Goal: Task Accomplishment & Management: Use online tool/utility

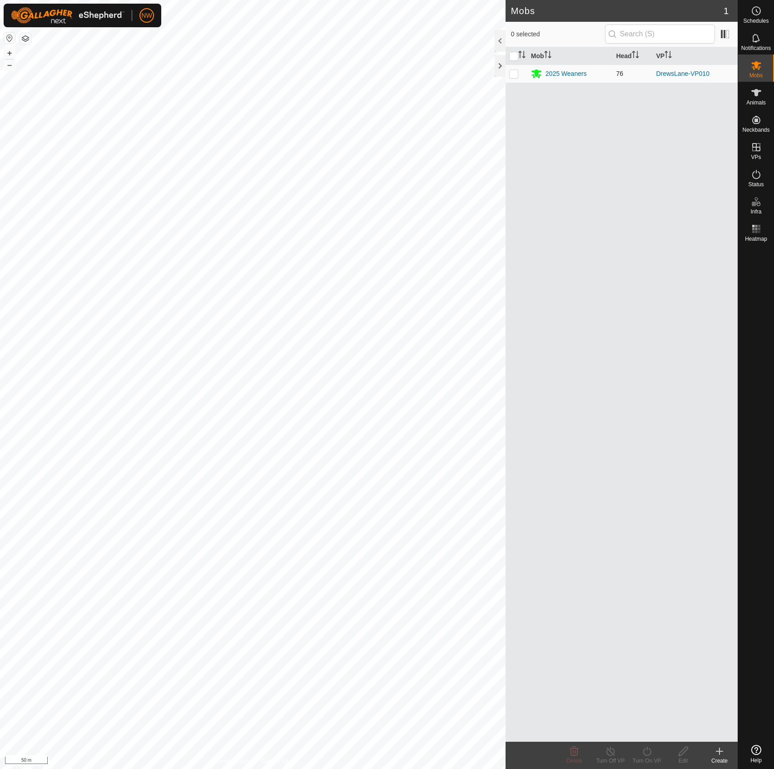
click at [516, 74] on p-checkbox at bounding box center [513, 73] width 9 height 7
checkbox input "true"
click at [758, 153] on es-virtualpaddocks-svg-icon at bounding box center [756, 147] width 16 height 15
click at [702, 152] on link "In Rotation" at bounding box center [698, 147] width 78 height 18
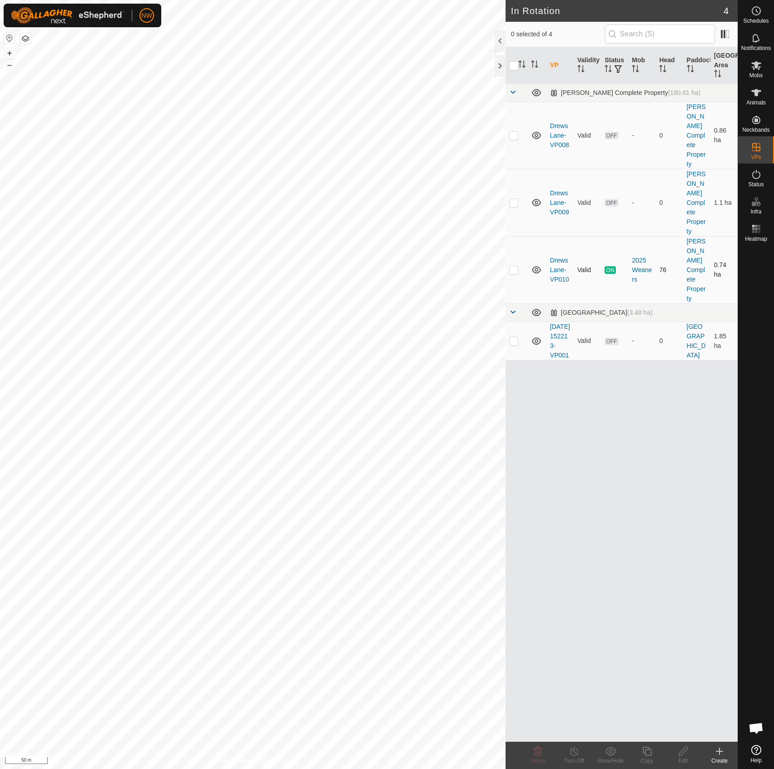
click at [514, 266] on p-checkbox at bounding box center [513, 269] width 9 height 7
checkbox input "true"
click at [618, 705] on div "VP Validity Status Mob Head Paddock Grazing Area [PERSON_NAME] Complete Propert…" at bounding box center [621, 394] width 232 height 694
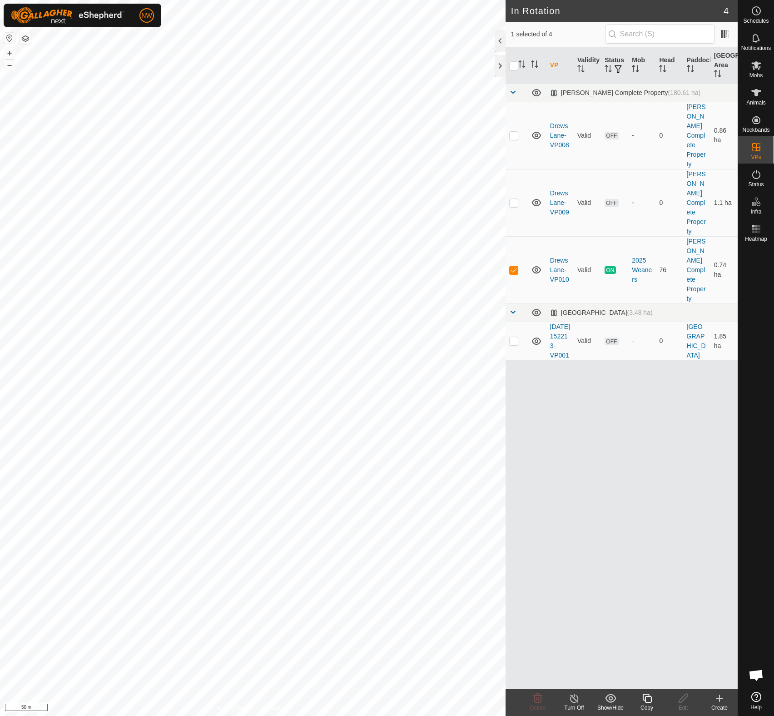
click at [645, 701] on icon at bounding box center [646, 697] width 9 height 9
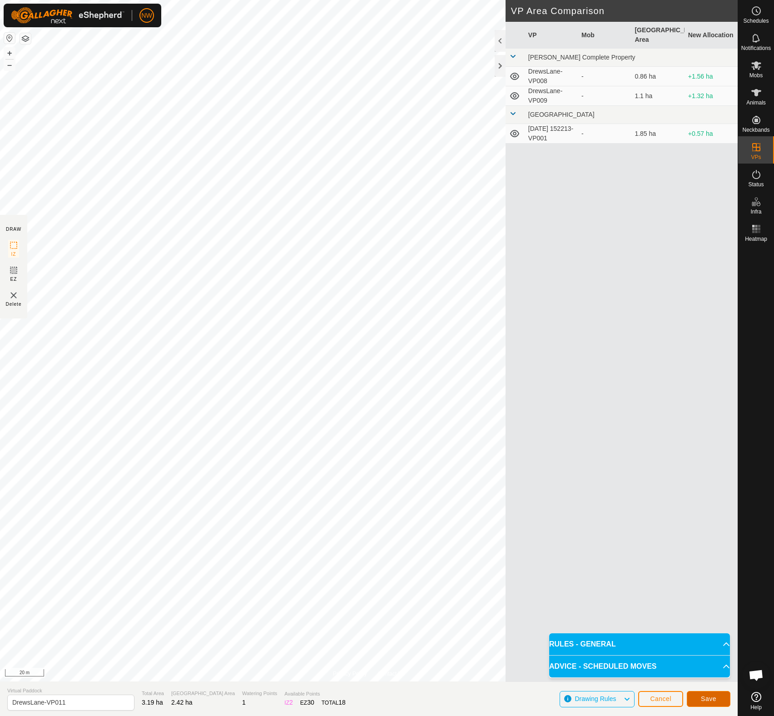
click at [707, 698] on span "Save" at bounding box center [708, 698] width 15 height 7
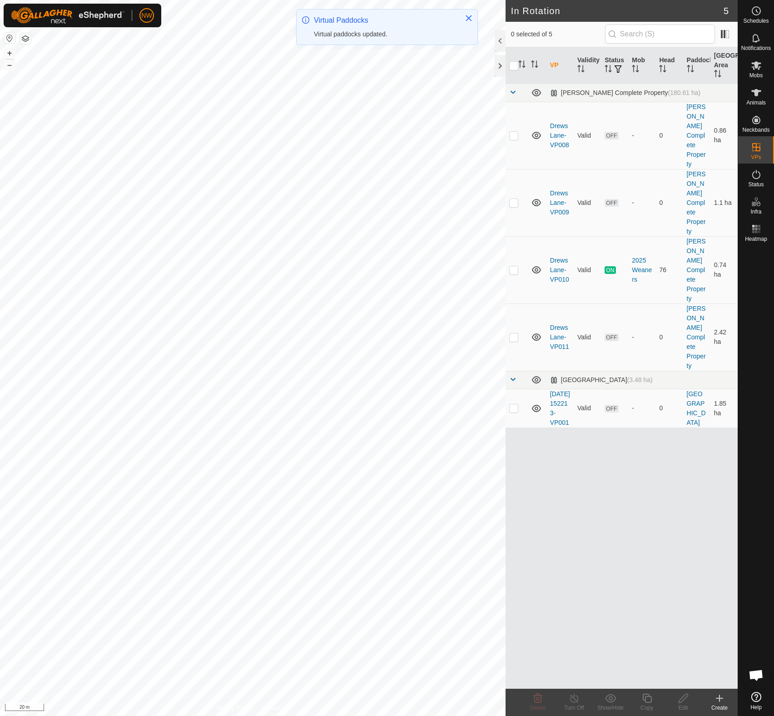
click at [498, 38] on div at bounding box center [500, 41] width 11 height 22
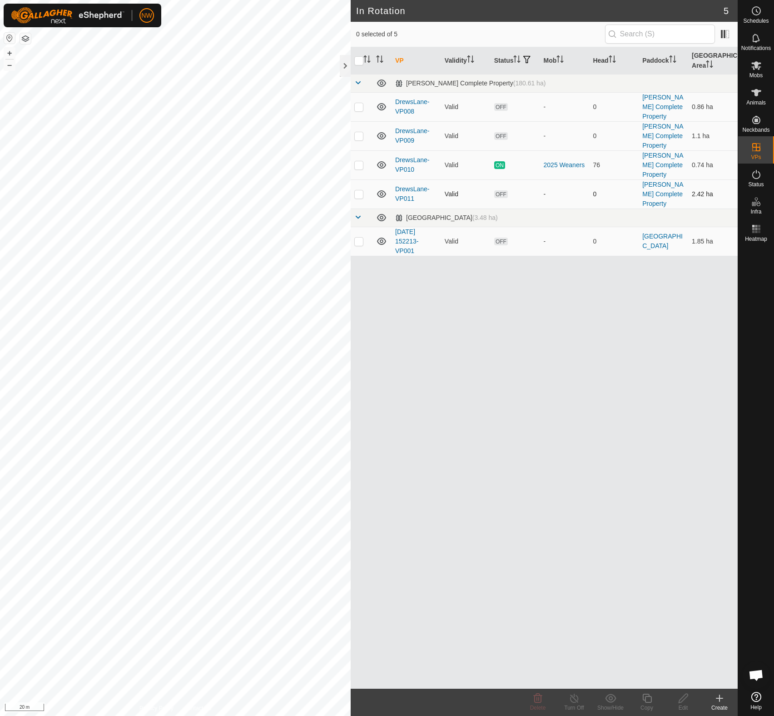
click at [359, 195] on p-checkbox at bounding box center [358, 193] width 9 height 7
checkbox input "true"
click at [752, 67] on icon at bounding box center [756, 65] width 10 height 9
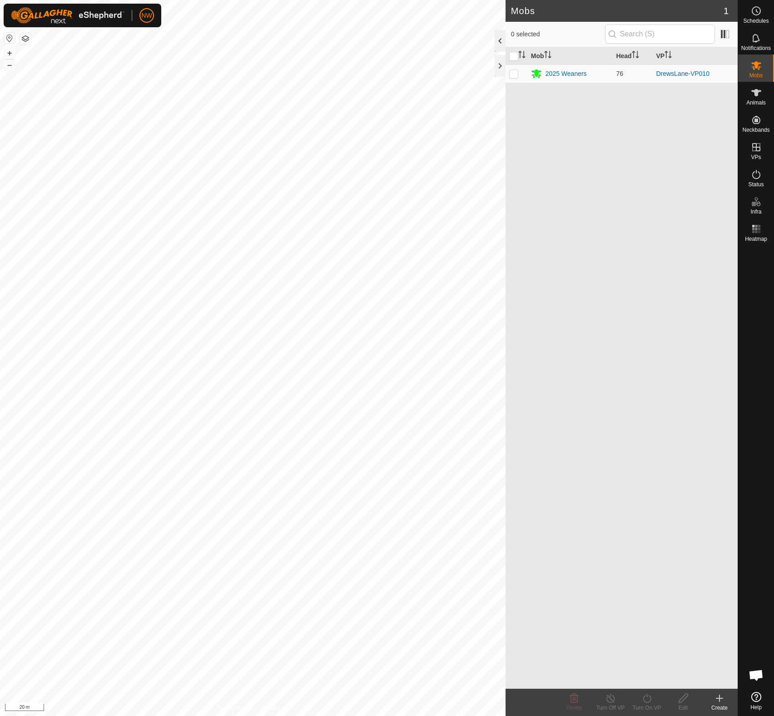
click at [498, 39] on div at bounding box center [500, 41] width 11 height 22
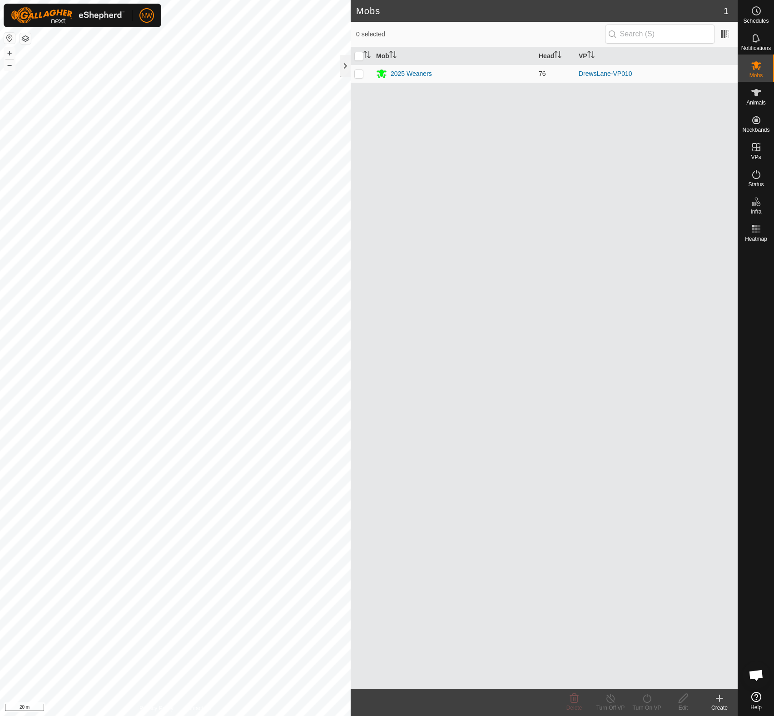
click at [360, 71] on p-checkbox at bounding box center [358, 73] width 9 height 7
checkbox input "true"
click at [647, 709] on div "Turn On VP" at bounding box center [647, 707] width 36 height 8
click at [648, 678] on link "Now" at bounding box center [674, 677] width 90 height 18
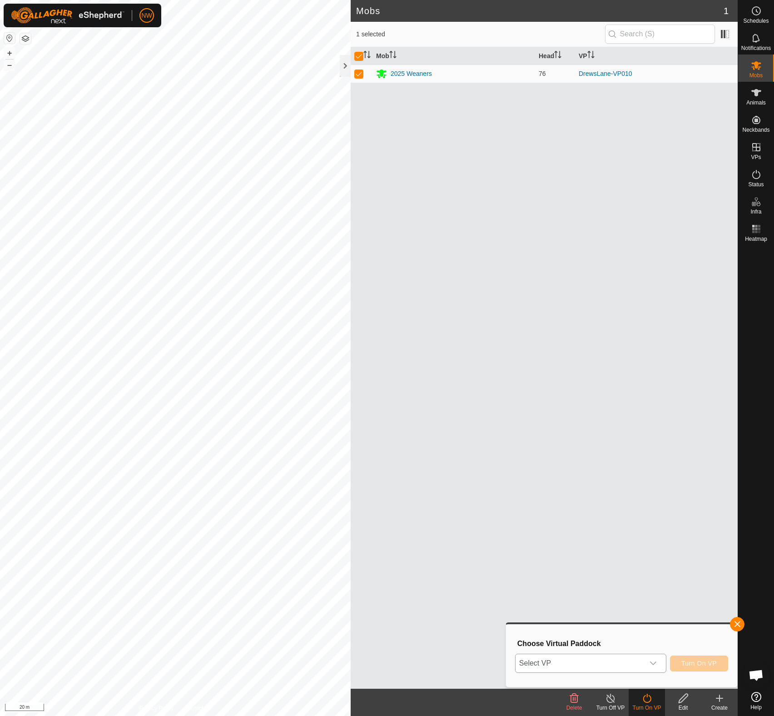
click at [655, 662] on icon "dropdown trigger" at bounding box center [652, 662] width 7 height 7
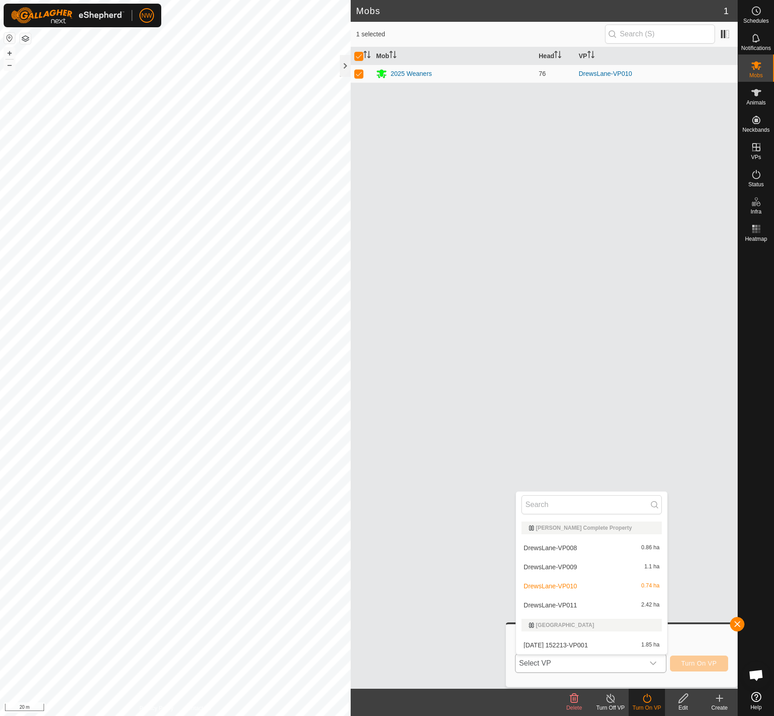
click at [562, 602] on li "DrewsLane-VP011 2.42 ha" at bounding box center [591, 605] width 151 height 18
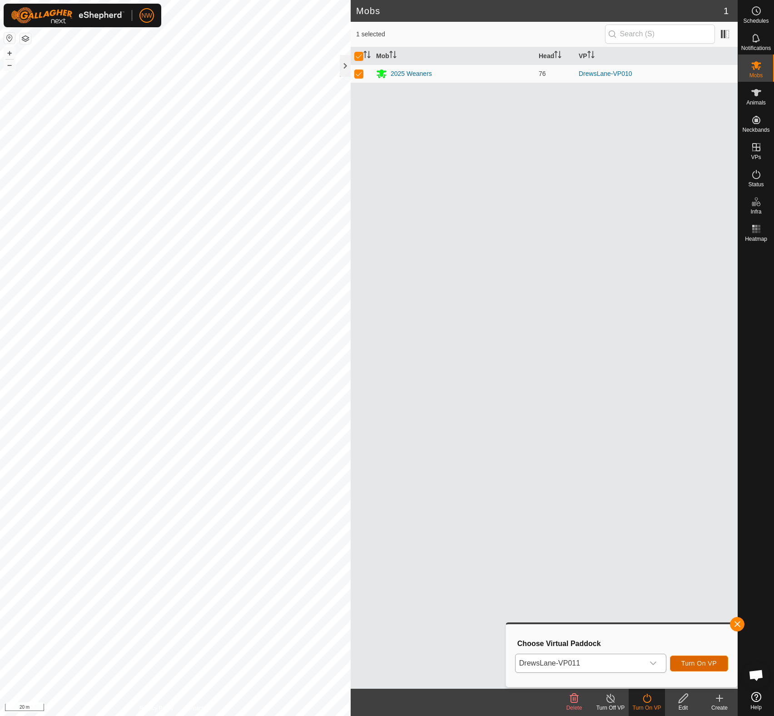
click at [698, 660] on span "Turn On VP" at bounding box center [698, 662] width 35 height 7
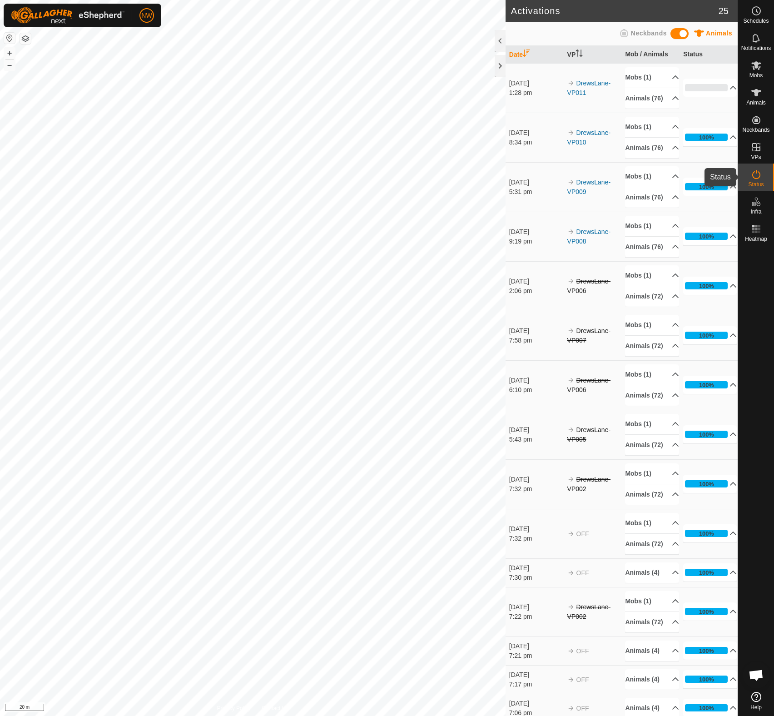
click at [758, 177] on icon at bounding box center [756, 174] width 8 height 9
click at [759, 174] on icon at bounding box center [756, 174] width 8 height 9
click at [718, 94] on p-accordion-header "0%" at bounding box center [710, 88] width 54 height 18
